Goal: Task Accomplishment & Management: Complete application form

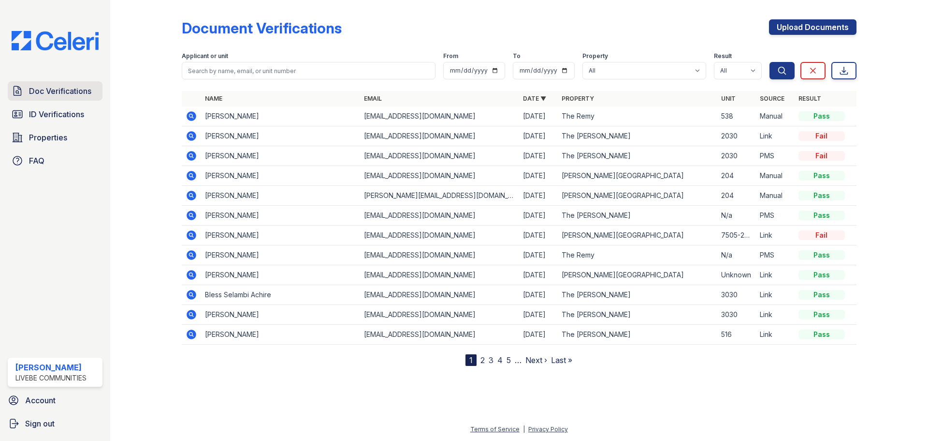
click at [45, 88] on span "Doc Verifications" at bounding box center [60, 91] width 62 height 12
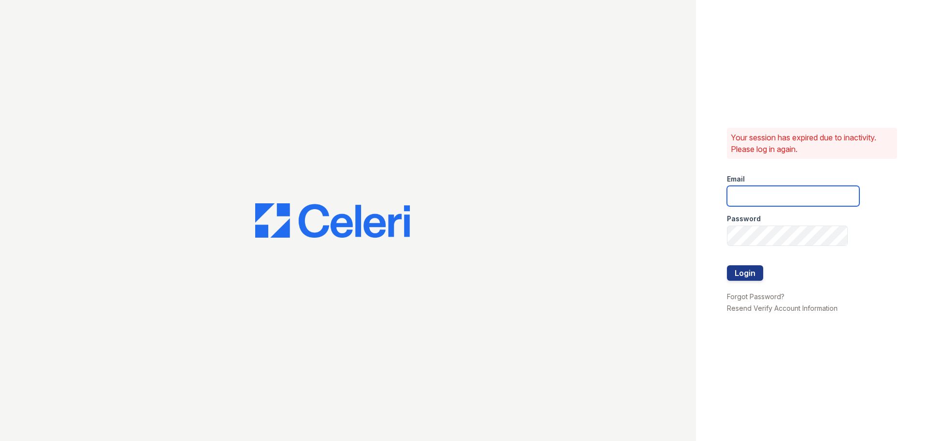
type input "chelab@livebe.com"
click at [747, 269] on button "Login" at bounding box center [745, 272] width 36 height 15
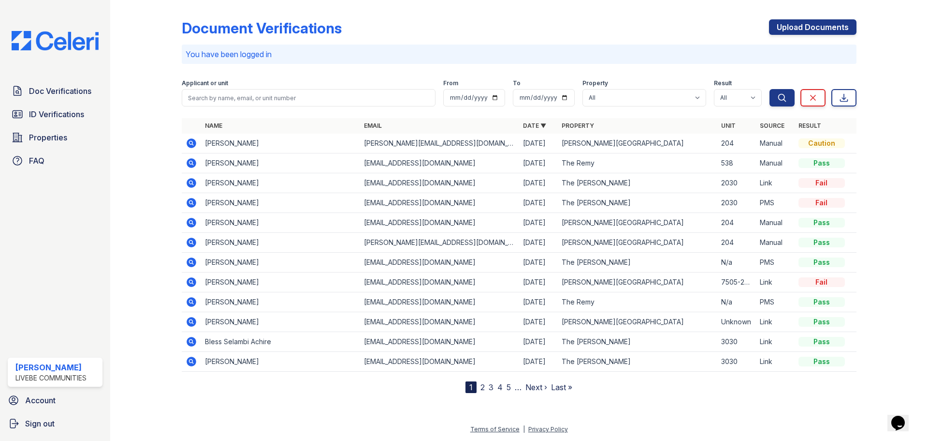
drag, startPoint x: 825, startPoint y: 23, endPoint x: 515, endPoint y: 118, distance: 324.6
click at [825, 23] on link "Upload Documents" at bounding box center [813, 26] width 88 height 15
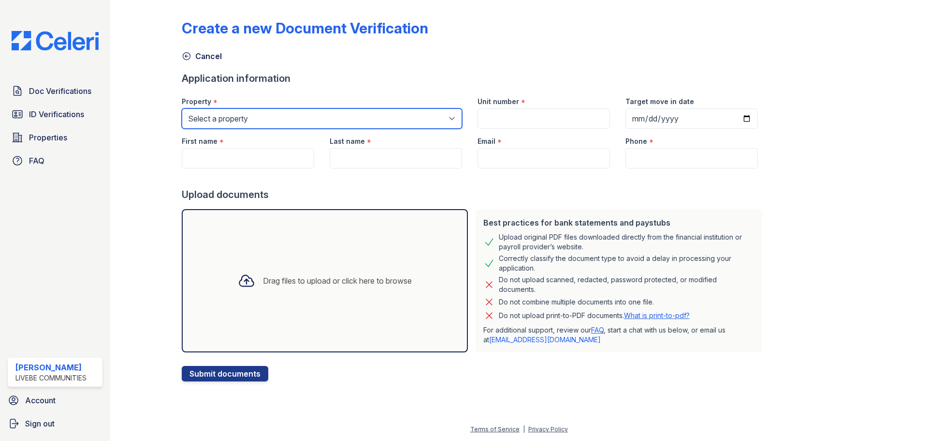
click at [326, 120] on select "Select a property Glen Oaks Apartments The Remy The Remy II" at bounding box center [322, 118] width 280 height 20
drag, startPoint x: 610, startPoint y: 186, endPoint x: 595, endPoint y: 165, distance: 25.2
click at [610, 186] on div at bounding box center [474, 177] width 584 height 19
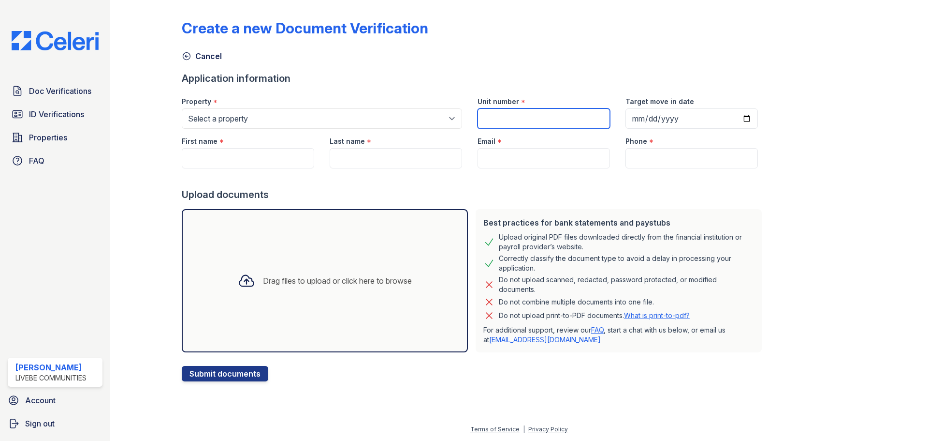
click at [557, 123] on input "Unit number" at bounding box center [544, 118] width 133 height 20
click at [531, 119] on input "Unit number" at bounding box center [544, 118] width 133 height 20
type input "325"
click at [732, 118] on input "Target move in date" at bounding box center [692, 118] width 133 height 20
type input "2025-11-20"
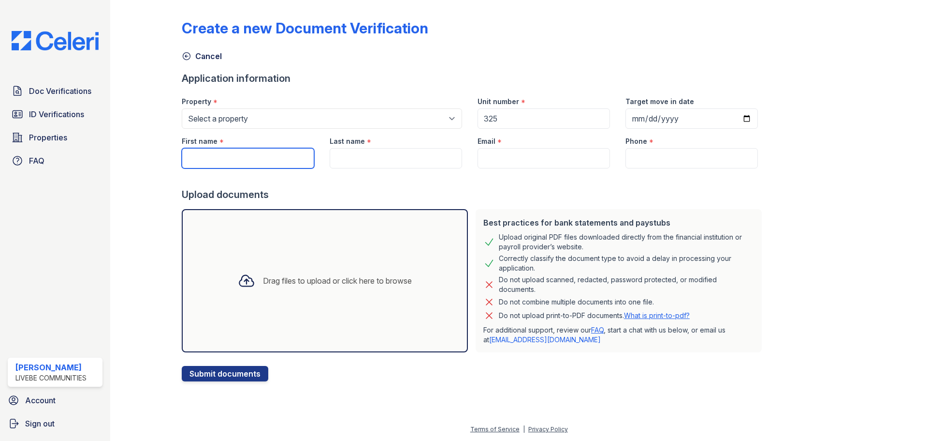
click at [233, 162] on input "First name" at bounding box center [248, 158] width 133 height 20
type input "Moise"
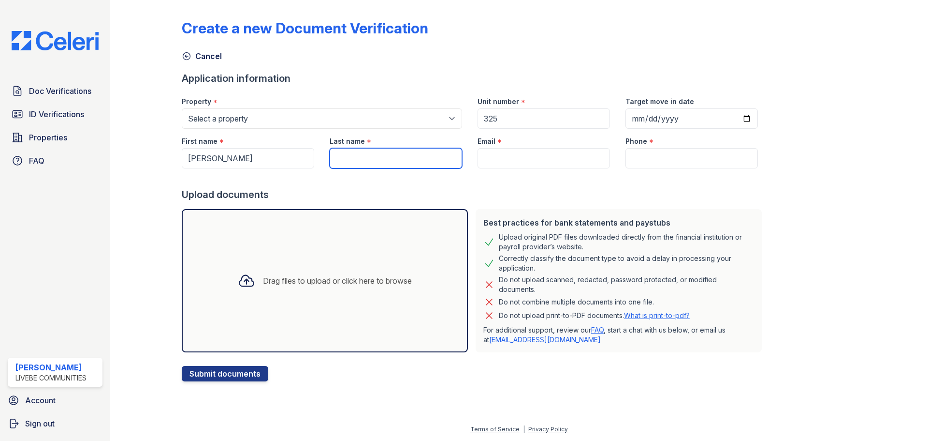
click at [368, 162] on input "Last name" at bounding box center [396, 158] width 133 height 20
type input "Mclaurin"
drag, startPoint x: 31, startPoint y: 87, endPoint x: 53, endPoint y: 98, distance: 24.9
click at [31, 87] on span "Doc Verifications" at bounding box center [60, 91] width 62 height 12
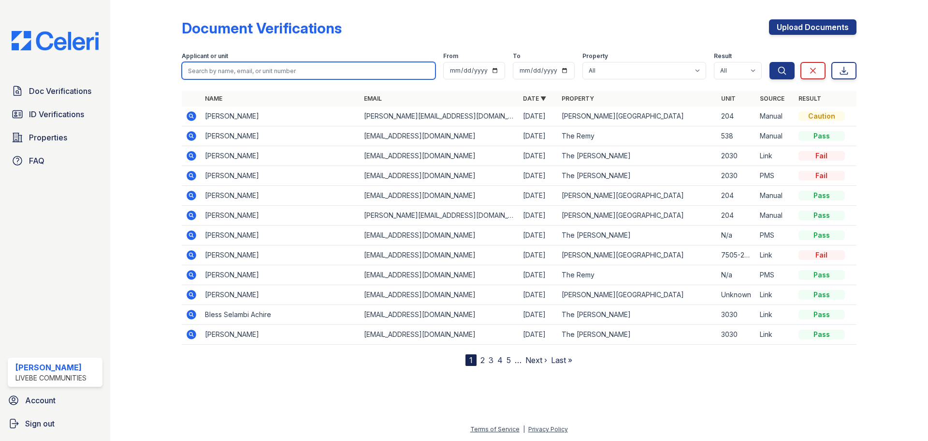
click at [262, 70] on input "search" at bounding box center [309, 70] width 254 height 17
type input "mcn"
click at [770, 62] on button "Search" at bounding box center [782, 70] width 25 height 17
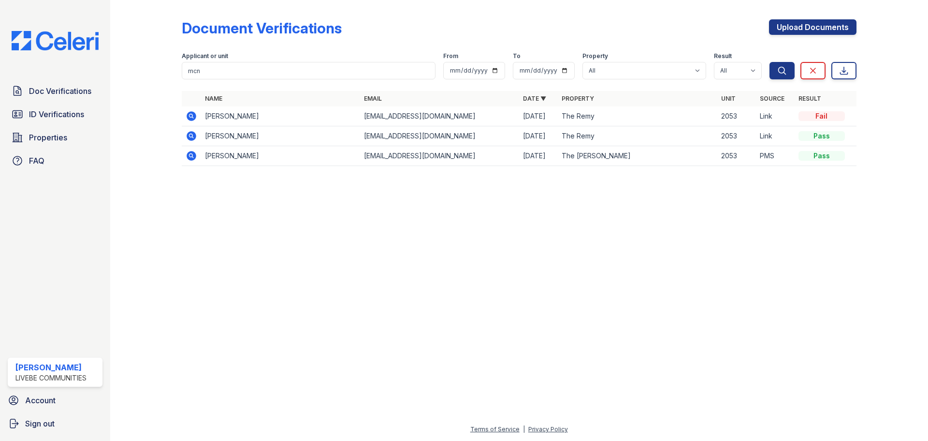
click at [188, 136] on icon at bounding box center [192, 136] width 10 height 10
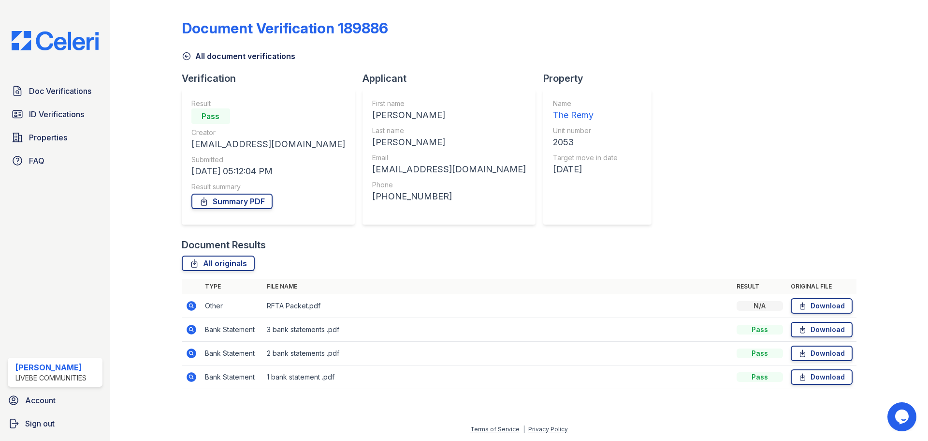
click at [188, 58] on icon at bounding box center [187, 56] width 10 height 10
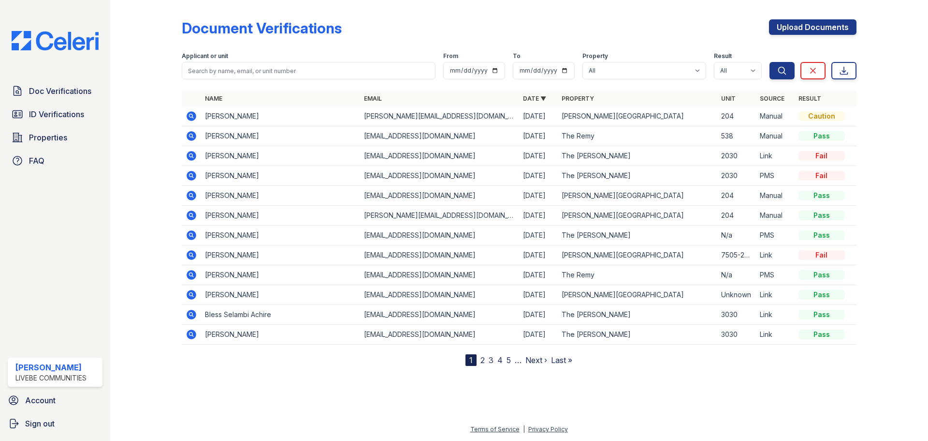
click at [191, 135] on icon at bounding box center [191, 135] width 2 height 2
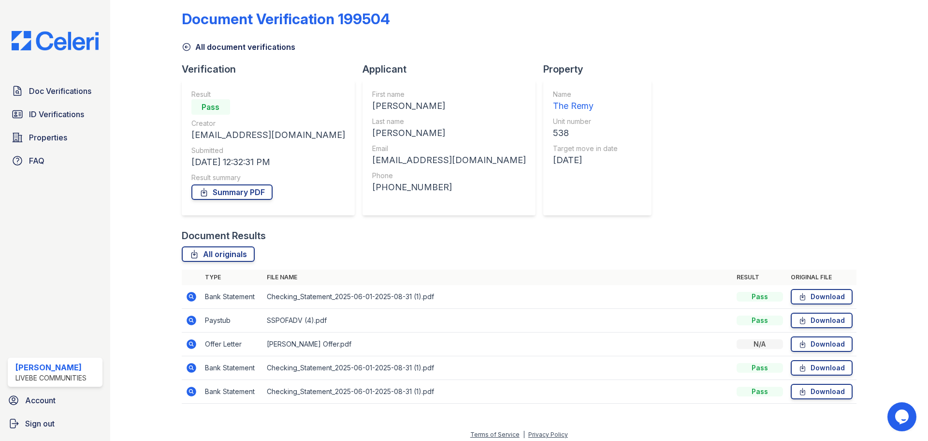
scroll to position [15, 0]
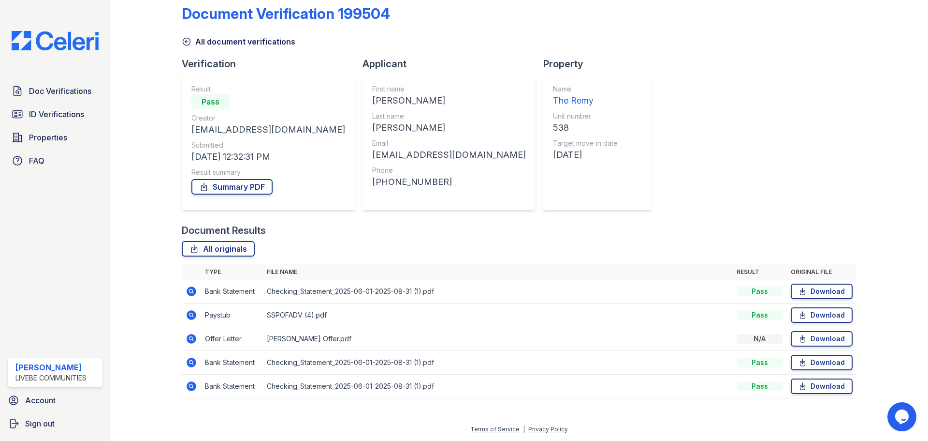
click at [193, 317] on icon at bounding box center [192, 315] width 12 height 12
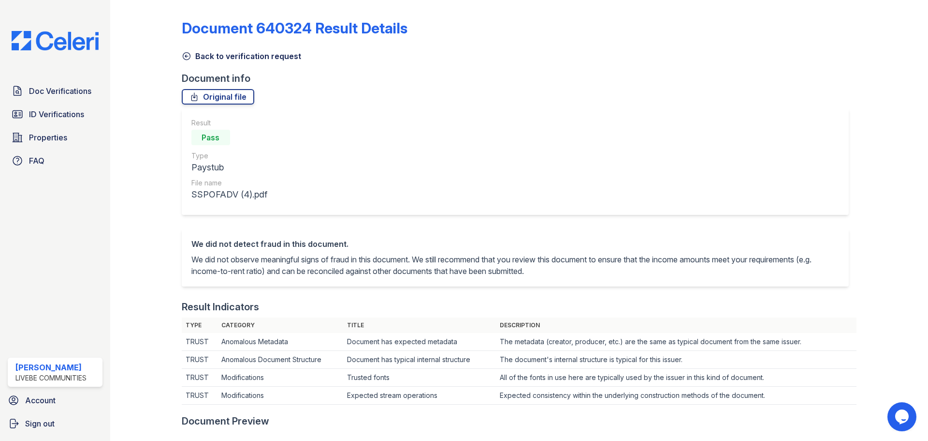
click at [190, 57] on icon at bounding box center [187, 56] width 10 height 10
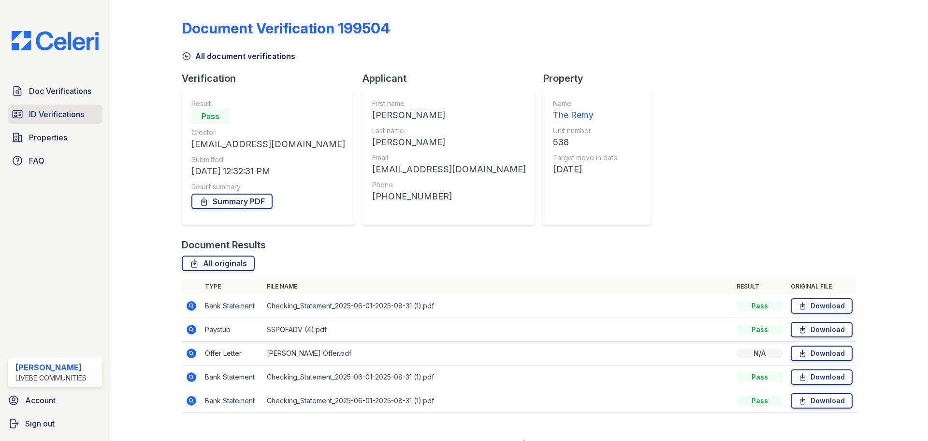
click at [58, 118] on span "ID Verifications" at bounding box center [56, 114] width 55 height 12
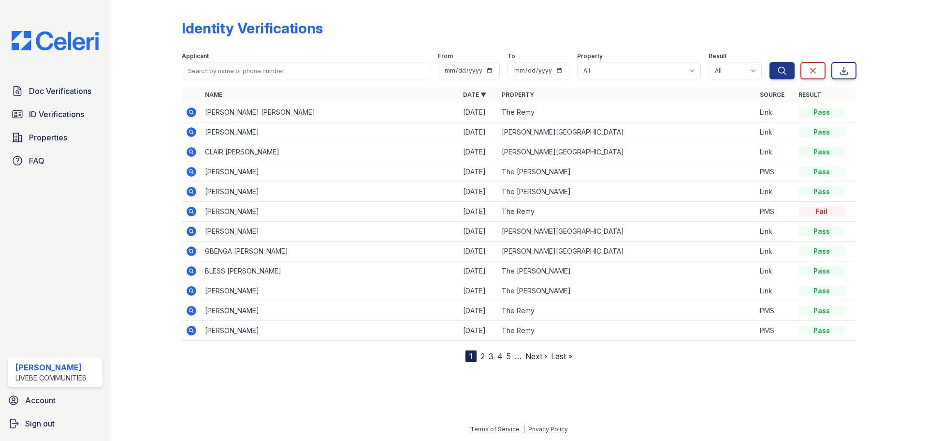
click at [484, 353] on link "2" at bounding box center [483, 356] width 4 height 10
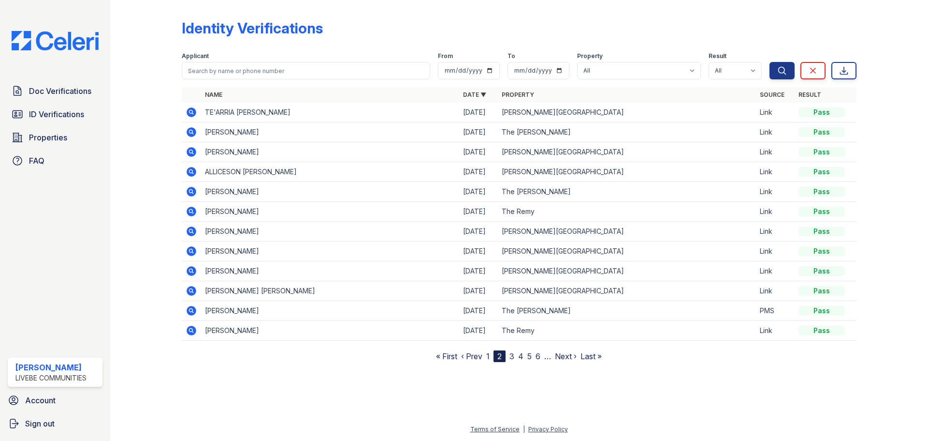
click at [511, 359] on link "3" at bounding box center [512, 356] width 5 height 10
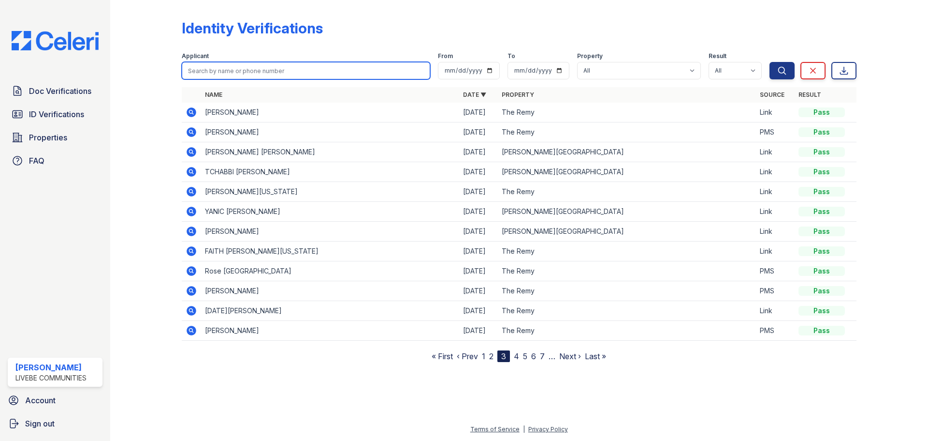
click at [227, 71] on input "search" at bounding box center [306, 70] width 249 height 17
click at [65, 93] on span "Doc Verifications" at bounding box center [60, 91] width 62 height 12
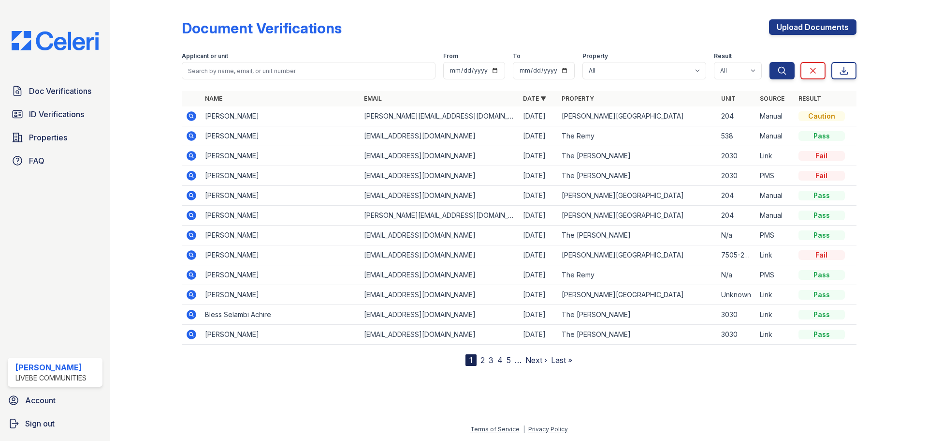
click at [482, 362] on link "2" at bounding box center [483, 360] width 4 height 10
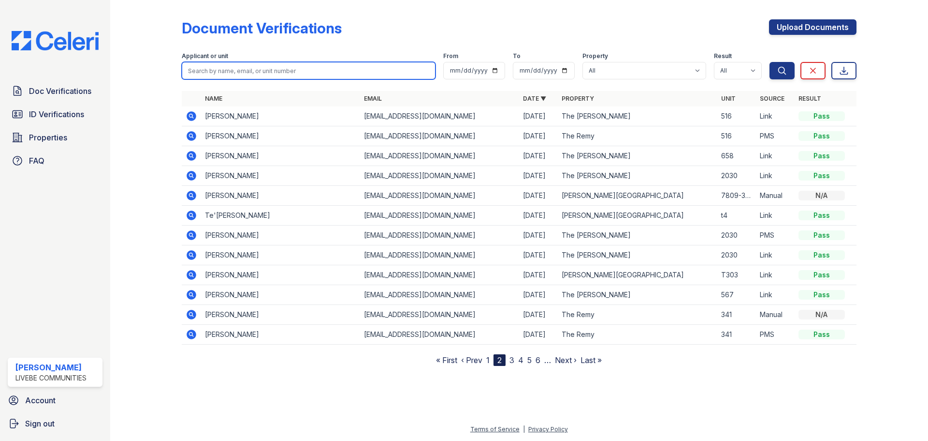
click at [267, 67] on input "search" at bounding box center [309, 70] width 254 height 17
click at [300, 69] on input "search" at bounding box center [309, 70] width 254 height 17
click at [309, 68] on input "search" at bounding box center [309, 70] width 254 height 17
type input "noel"
click at [770, 62] on button "Search" at bounding box center [782, 70] width 25 height 17
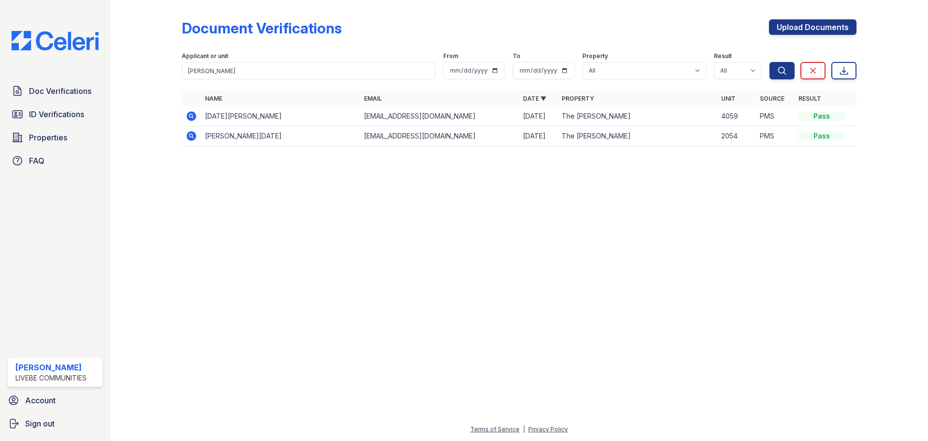
click at [190, 116] on icon at bounding box center [192, 116] width 12 height 12
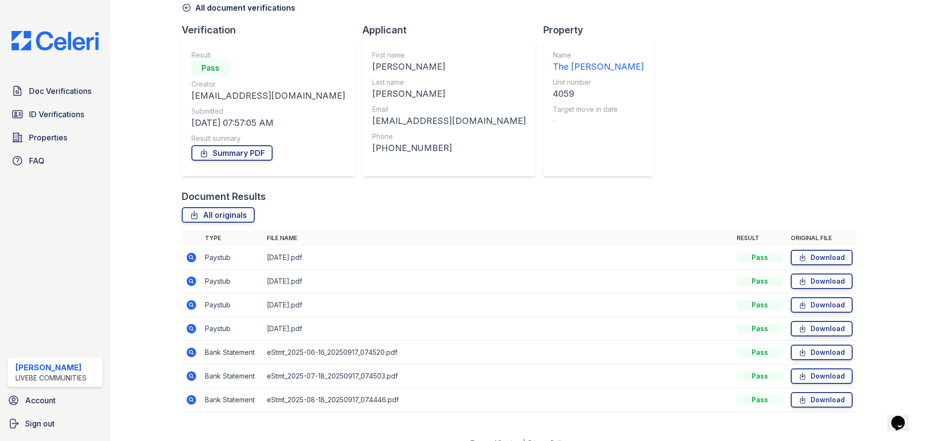
click at [192, 260] on icon at bounding box center [192, 257] width 10 height 10
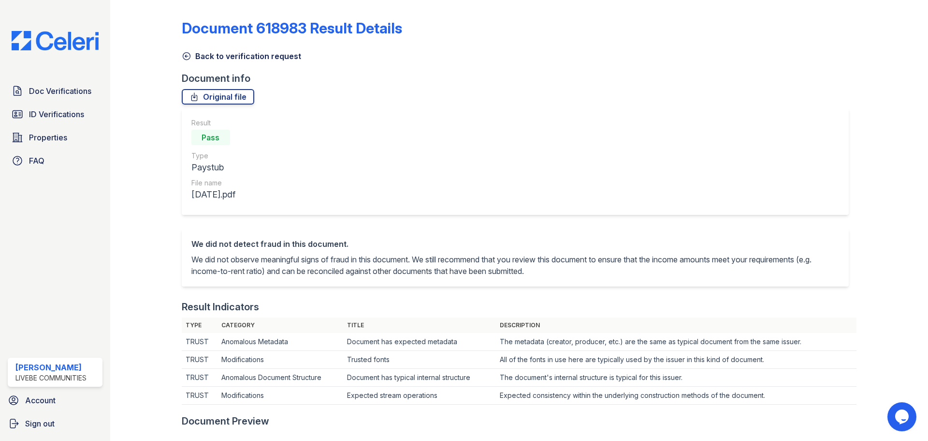
drag, startPoint x: 184, startPoint y: 56, endPoint x: 295, endPoint y: 225, distance: 202.3
click at [184, 56] on icon at bounding box center [187, 56] width 10 height 10
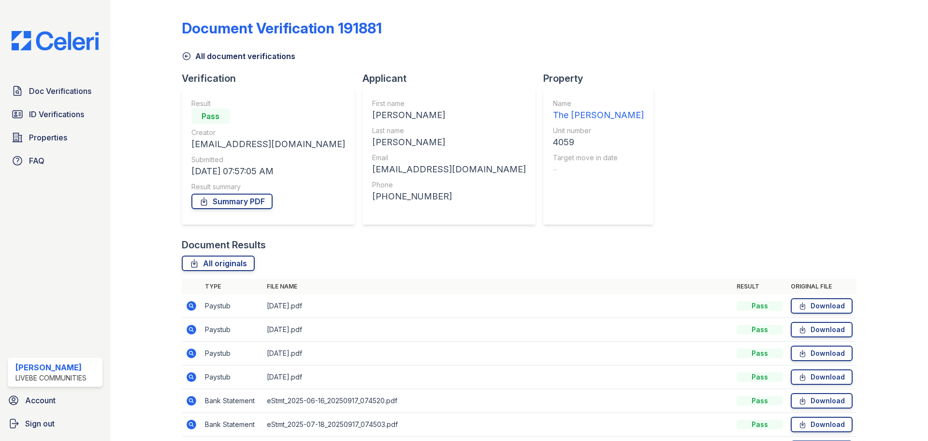
click at [191, 329] on icon at bounding box center [191, 328] width 2 height 2
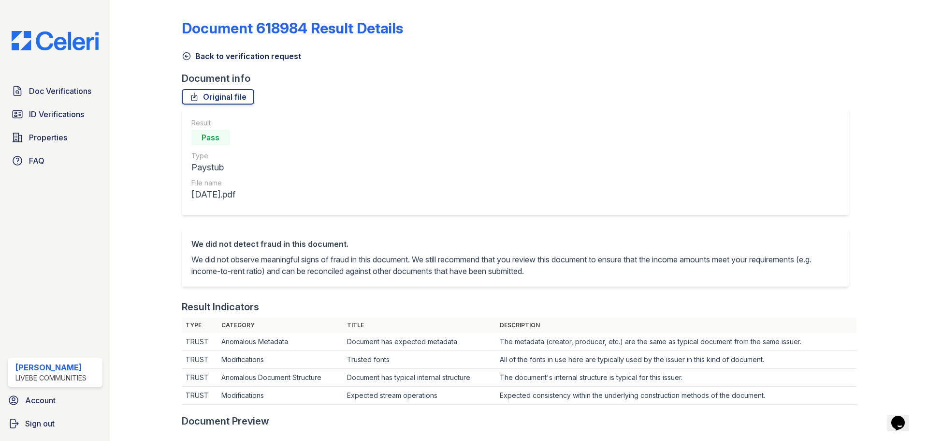
click at [186, 55] on icon at bounding box center [186, 56] width 7 height 7
